Goal: Information Seeking & Learning: Understand process/instructions

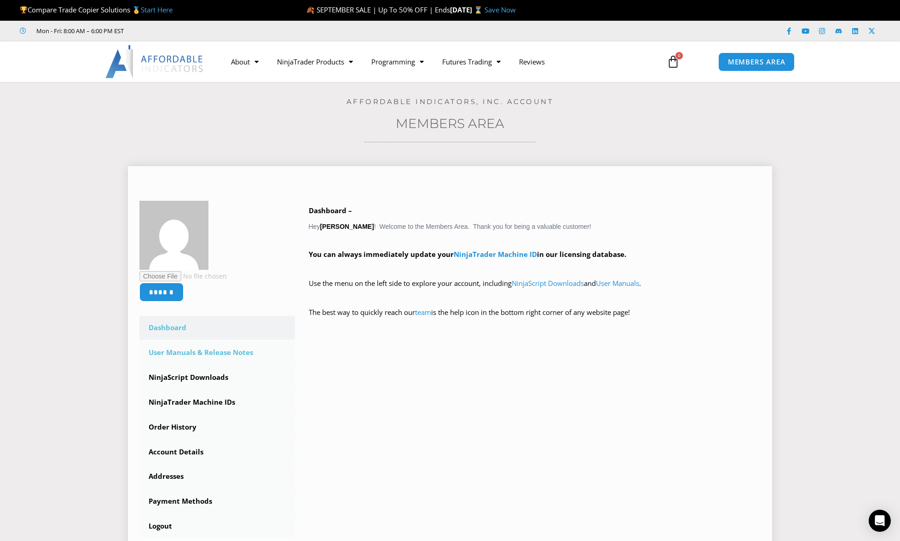
click at [175, 348] on link "User Manuals & Release Notes" at bounding box center [217, 352] width 156 height 24
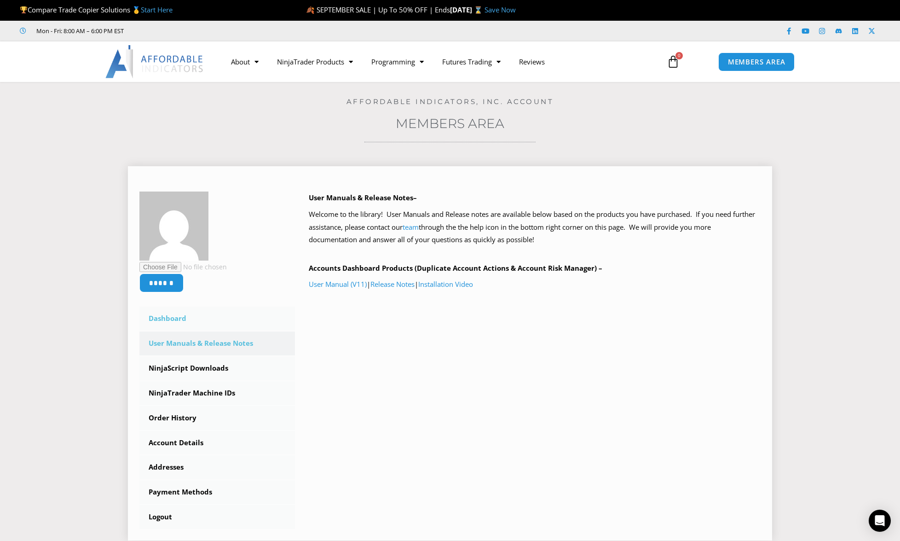
click at [163, 318] on link "Dashboard" at bounding box center [217, 318] width 156 height 24
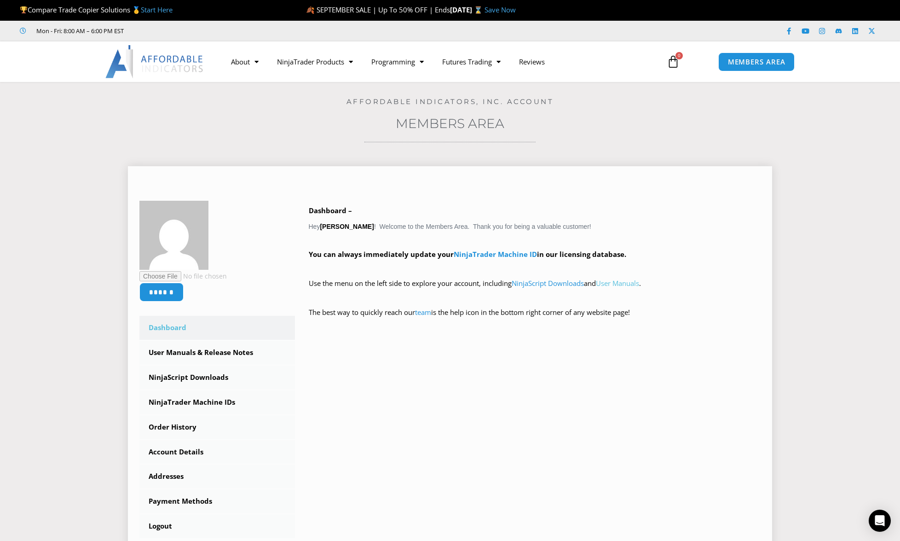
click at [636, 283] on link "User Manuals" at bounding box center [617, 282] width 43 height 9
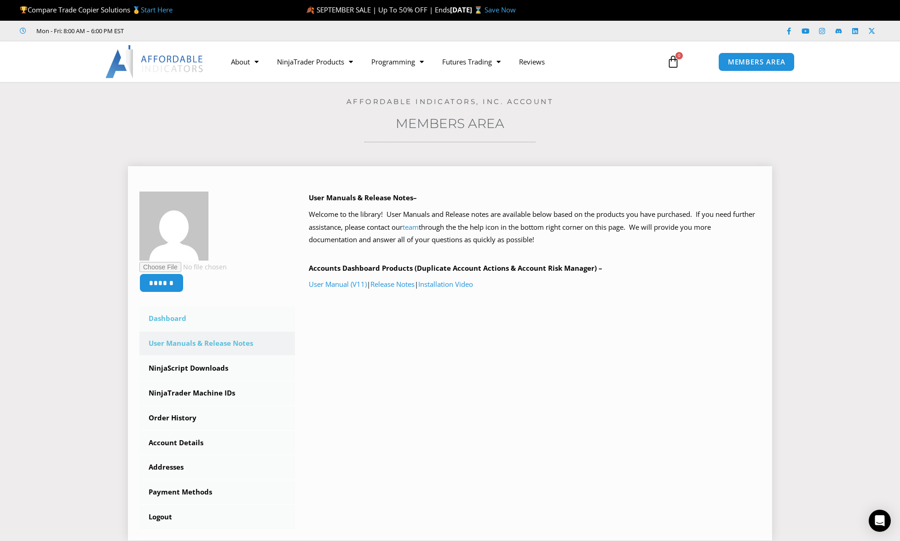
click at [168, 317] on link "Dashboard" at bounding box center [217, 318] width 156 height 24
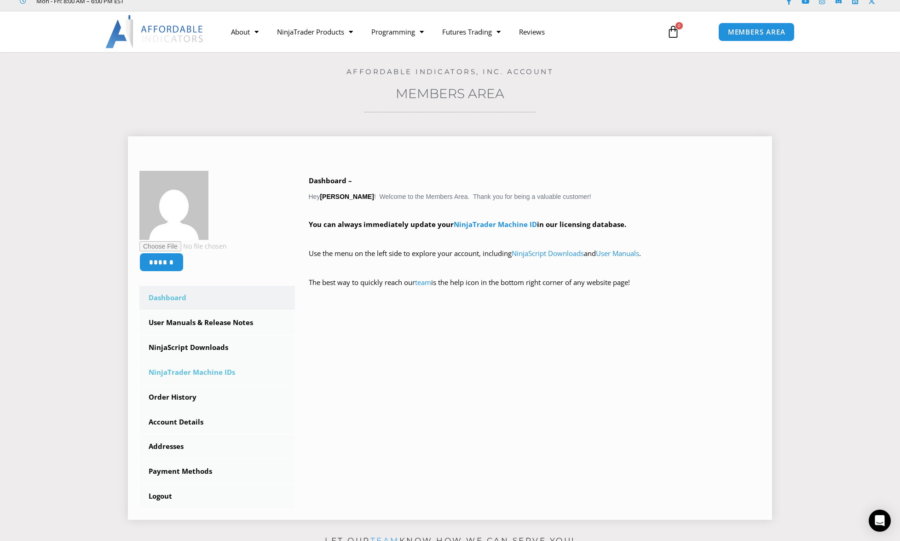
scroll to position [47, 0]
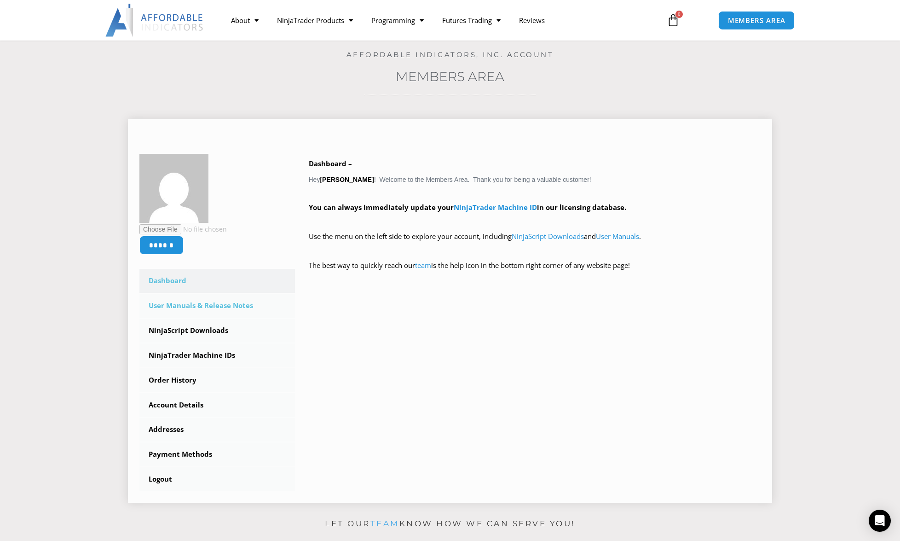
click at [229, 305] on link "User Manuals & Release Notes" at bounding box center [217, 306] width 156 height 24
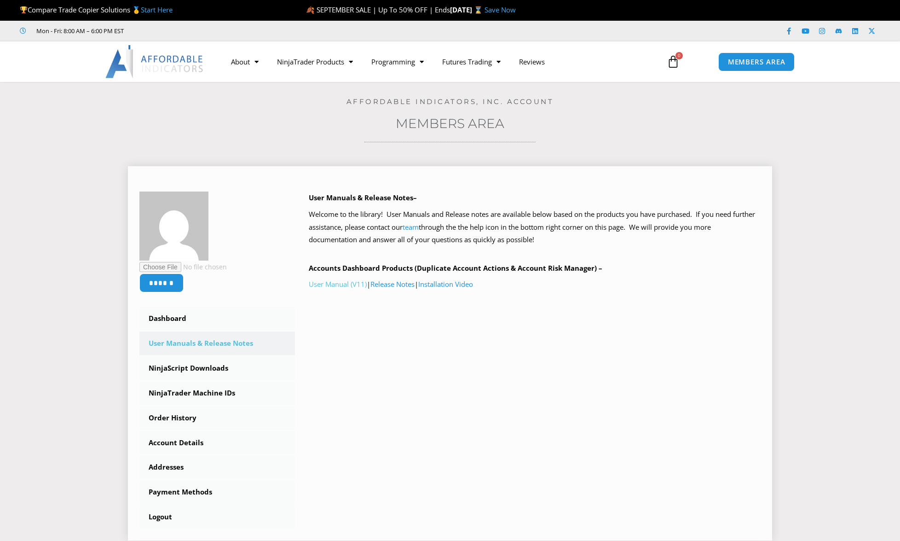
click at [341, 283] on link "User Manual (V11)" at bounding box center [338, 283] width 58 height 9
